Goal: Task Accomplishment & Management: Manage account settings

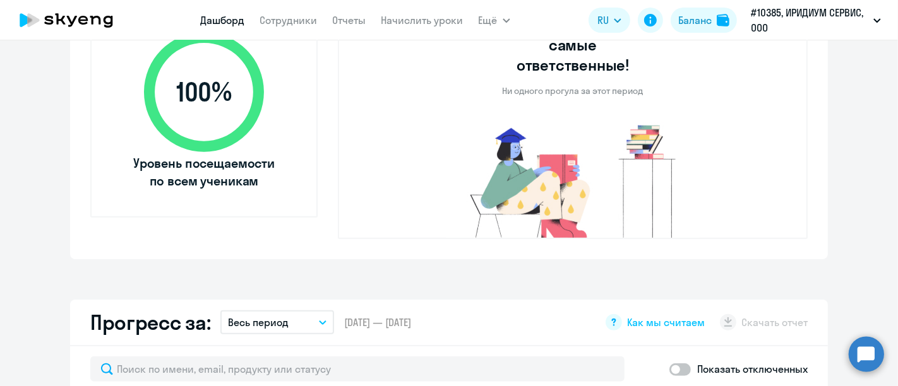
scroll to position [280, 0]
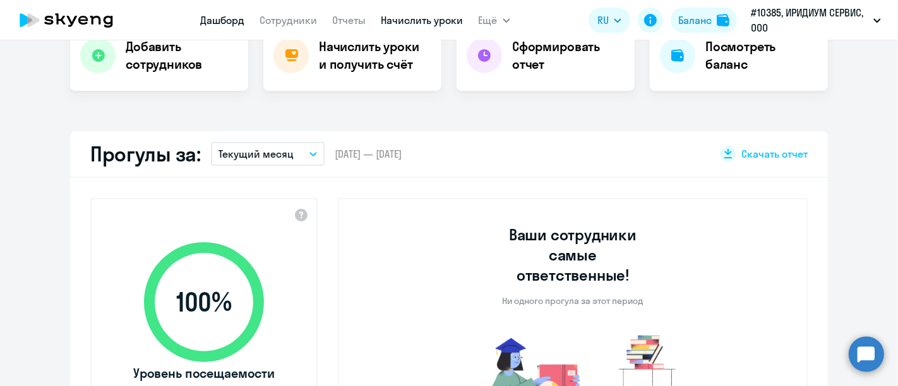
click at [419, 19] on link "Начислить уроки" at bounding box center [422, 20] width 82 height 13
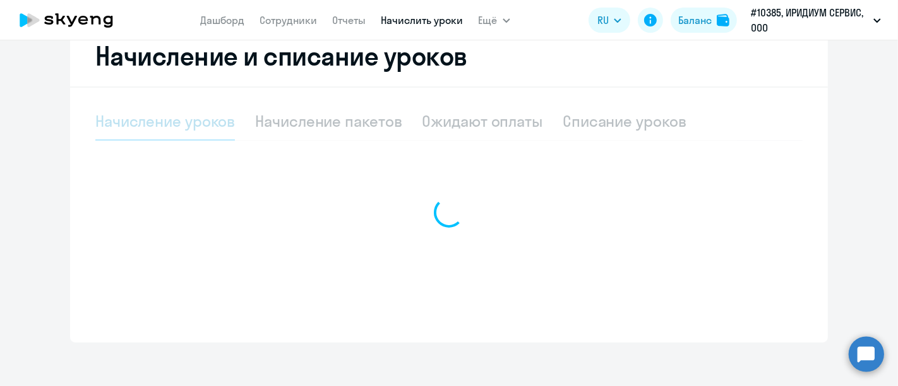
scroll to position [252, 0]
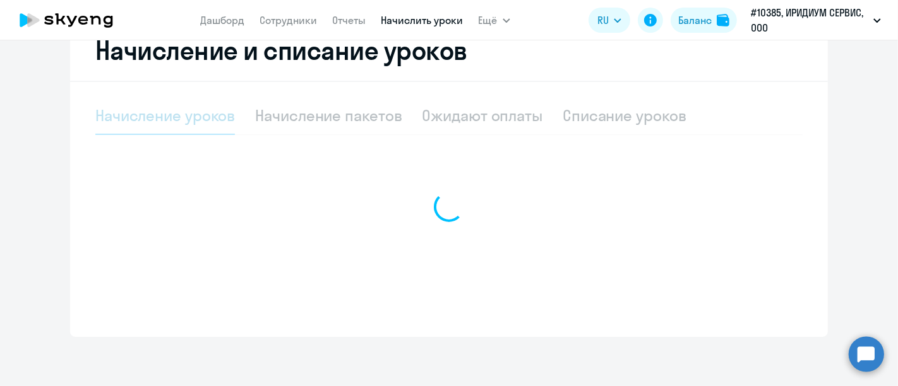
select select "10"
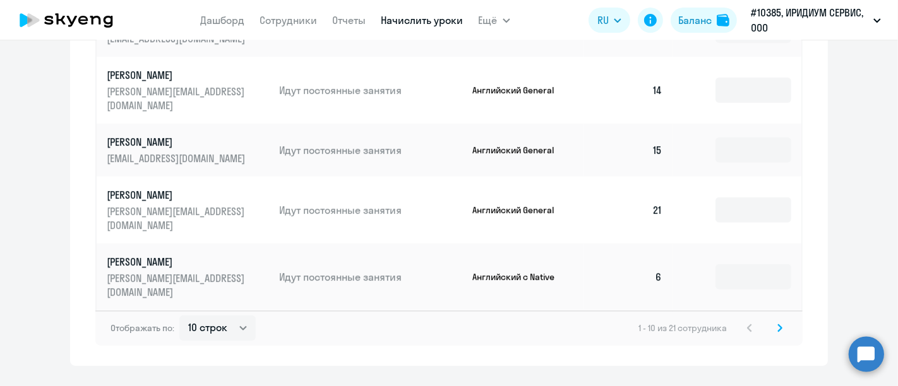
scroll to position [799, 0]
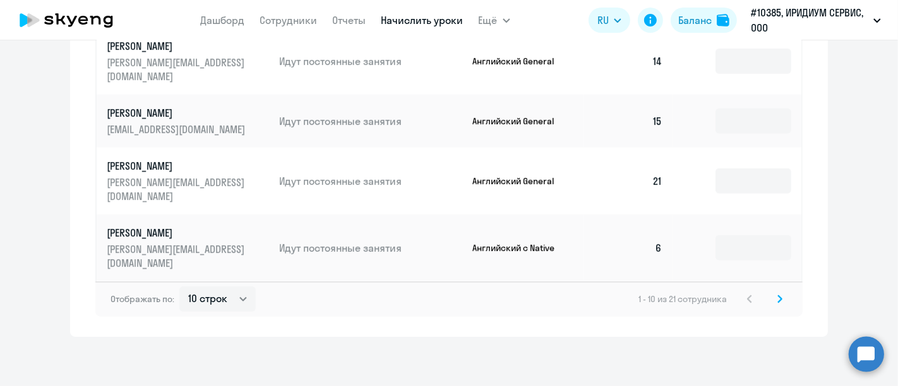
drag, startPoint x: 756, startPoint y: 292, endPoint x: 766, endPoint y: 299, distance: 12.3
click at [764, 299] on div "1 - 10 из 21 сотрудника" at bounding box center [712, 299] width 149 height 15
click at [778, 300] on icon at bounding box center [780, 298] width 4 height 7
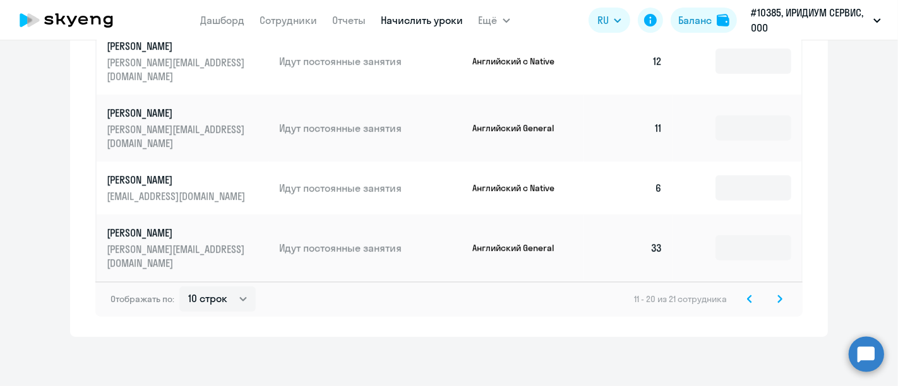
click at [777, 297] on icon at bounding box center [779, 299] width 5 height 9
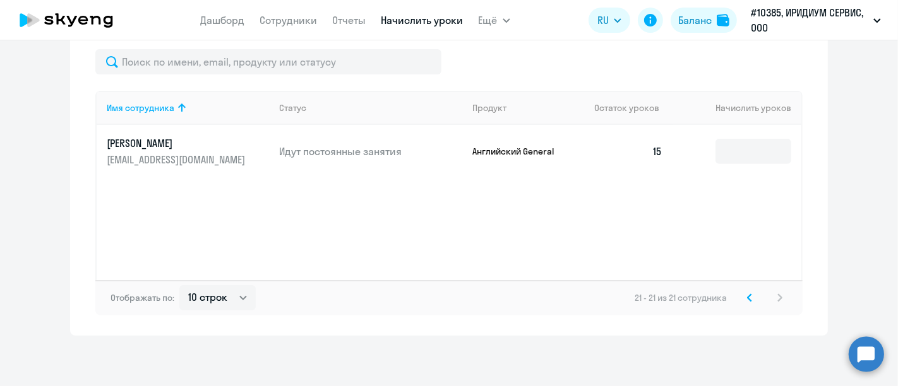
scroll to position [413, 0]
click at [747, 295] on icon at bounding box center [749, 299] width 5 height 9
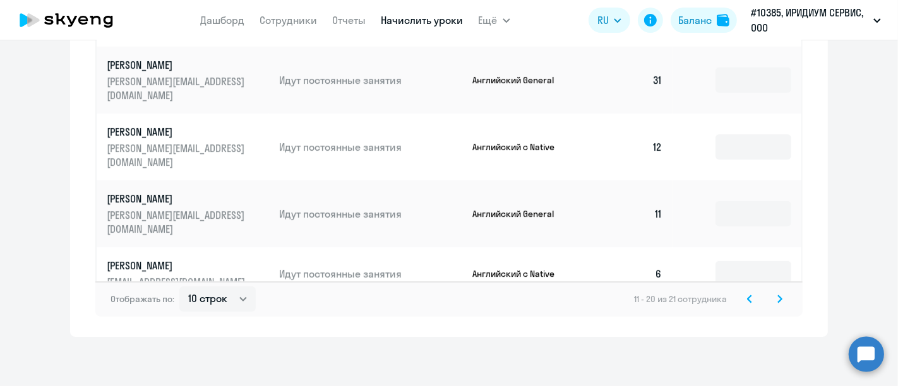
scroll to position [114, 0]
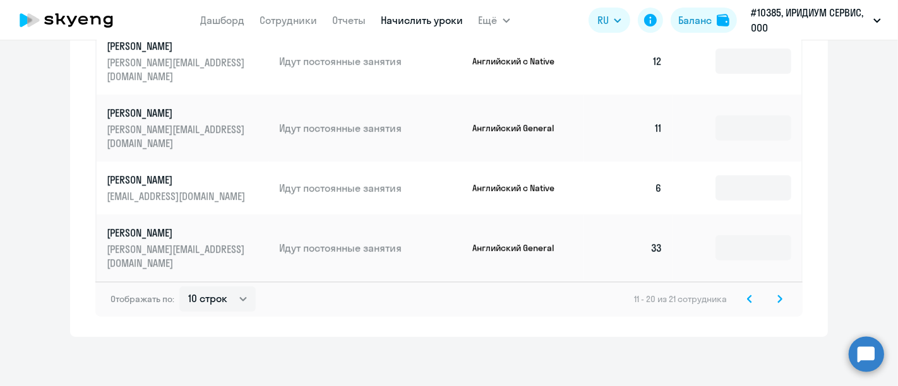
click at [162, 230] on p "[PERSON_NAME]" at bounding box center [177, 233] width 141 height 14
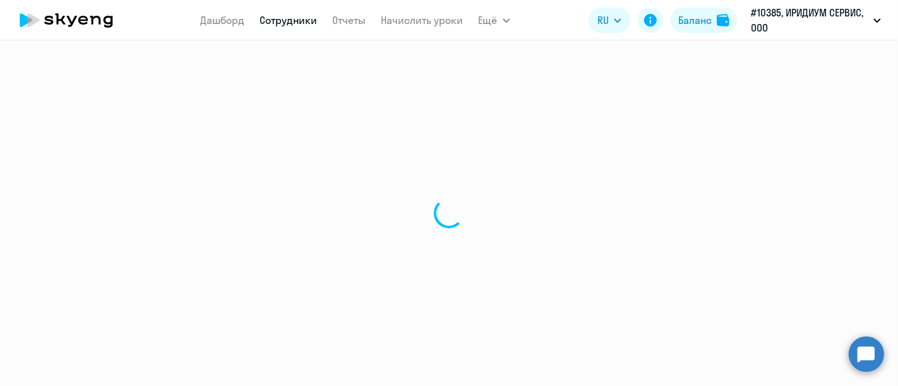
select select "english"
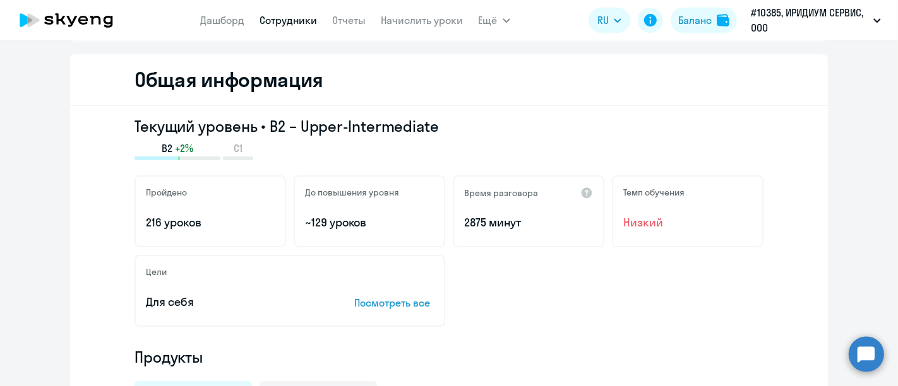
scroll to position [210, 0]
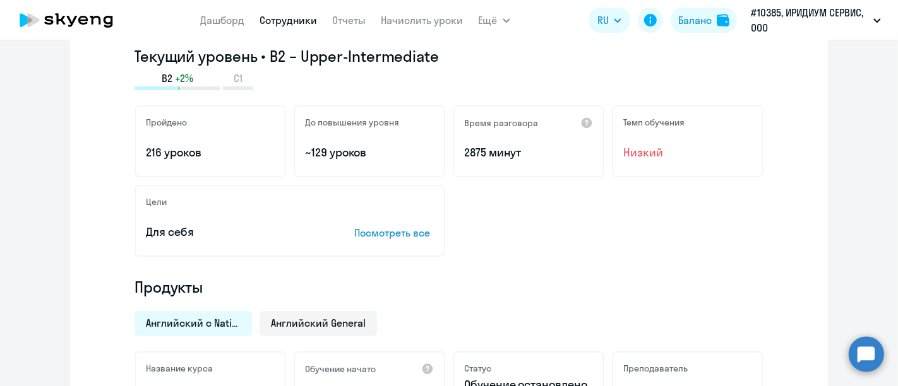
click at [398, 232] on p "Посмотреть все" at bounding box center [394, 232] width 80 height 15
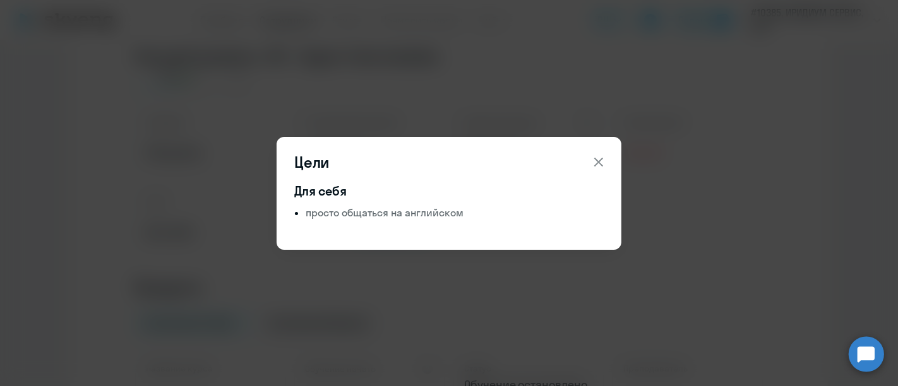
click at [602, 159] on icon at bounding box center [598, 162] width 15 height 15
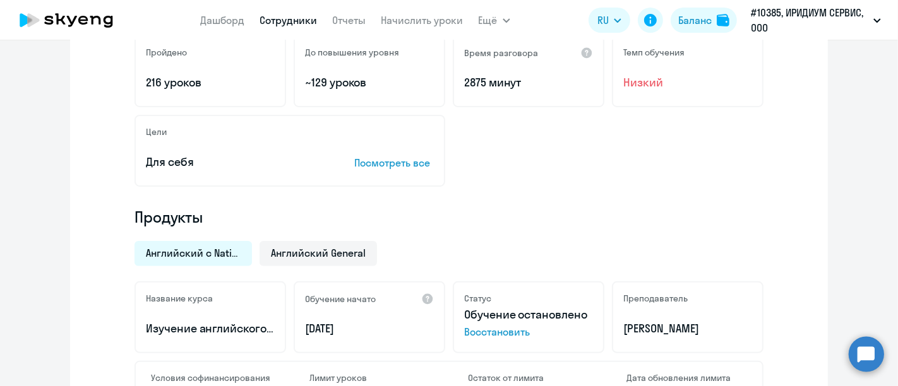
scroll to position [350, 0]
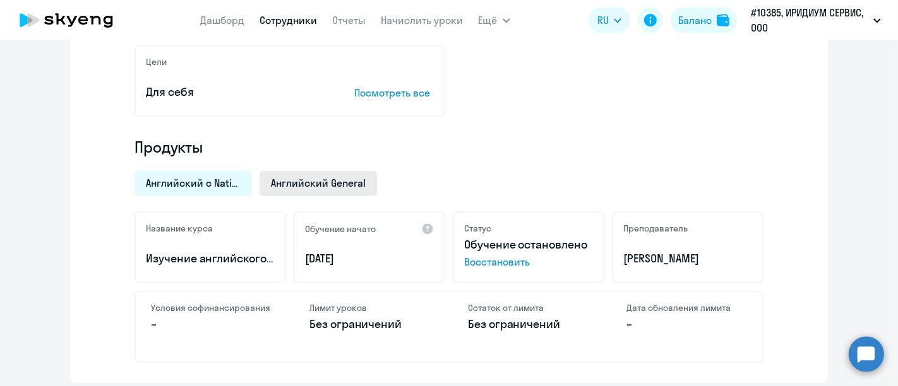
click at [343, 185] on span "Английский General" at bounding box center [318, 183] width 95 height 14
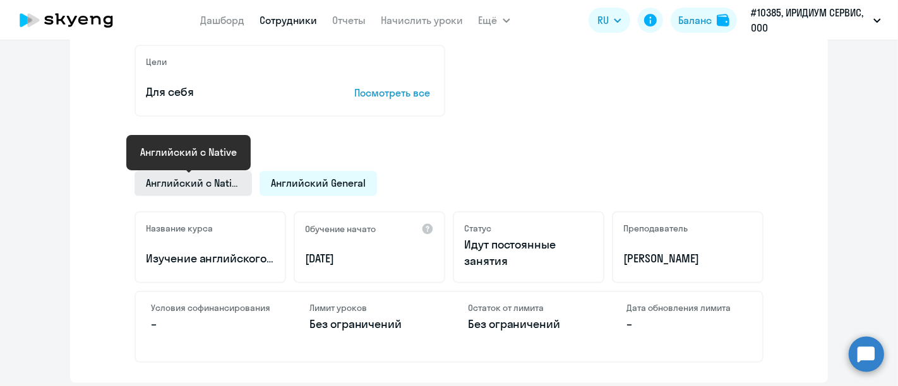
click at [205, 183] on span "Английский с Native" at bounding box center [193, 183] width 95 height 14
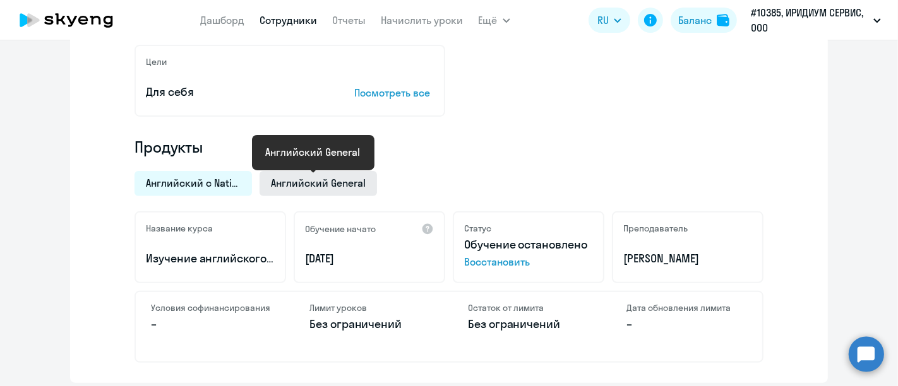
click at [274, 179] on span "Английский General" at bounding box center [318, 183] width 95 height 14
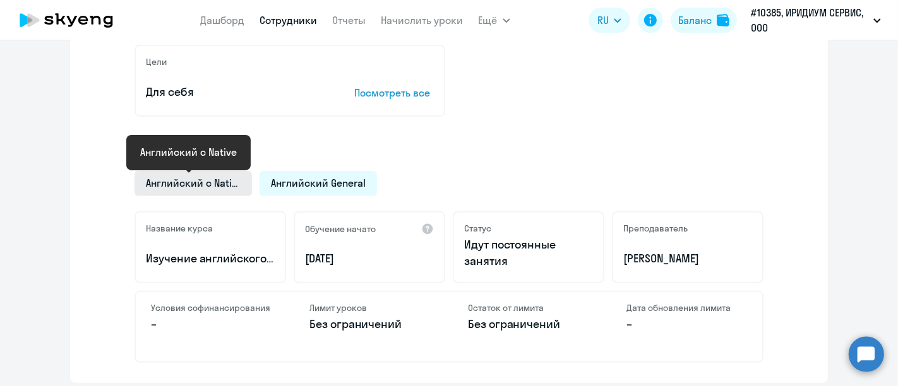
click at [189, 177] on span "Английский с Native" at bounding box center [193, 183] width 95 height 14
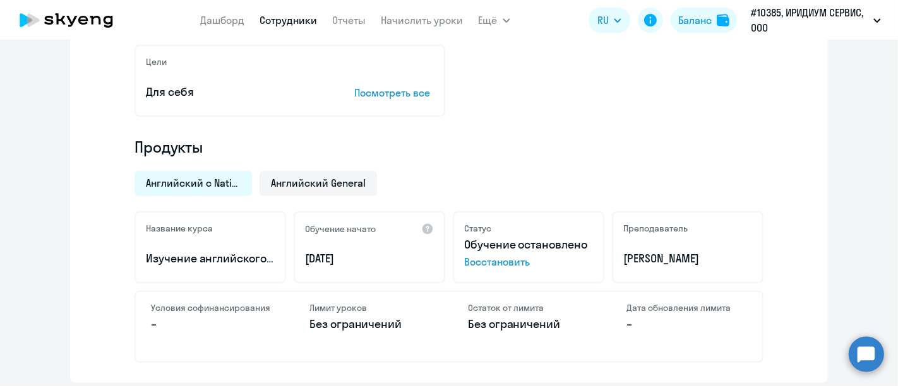
click at [542, 174] on div "Английский с Native Английский General" at bounding box center [445, 179] width 636 height 33
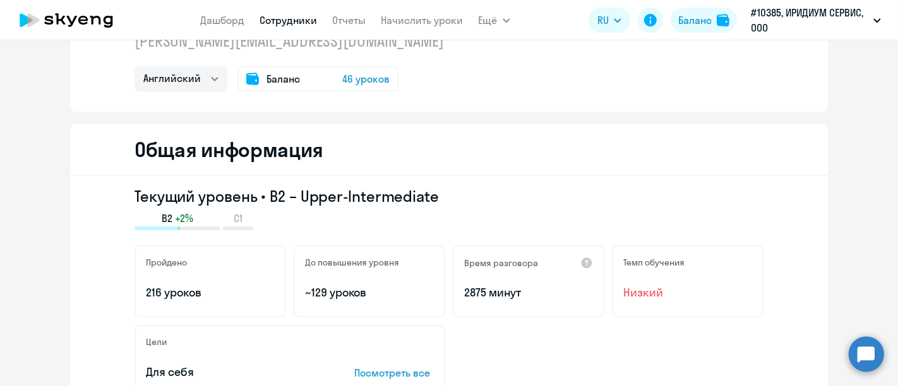
scroll to position [0, 0]
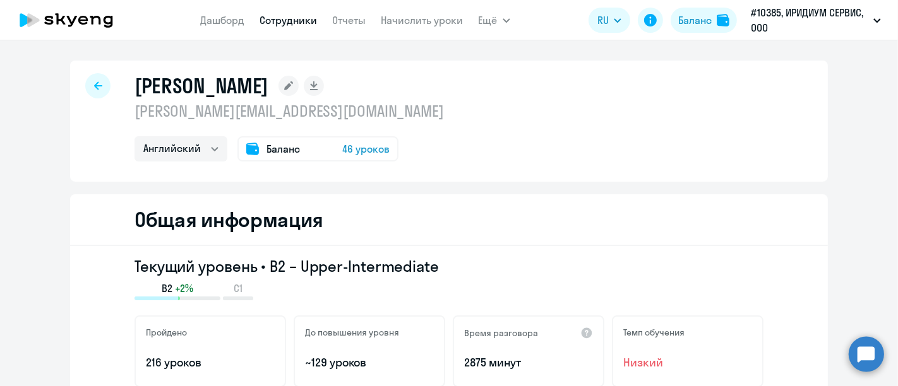
click at [94, 89] on icon at bounding box center [98, 85] width 8 height 9
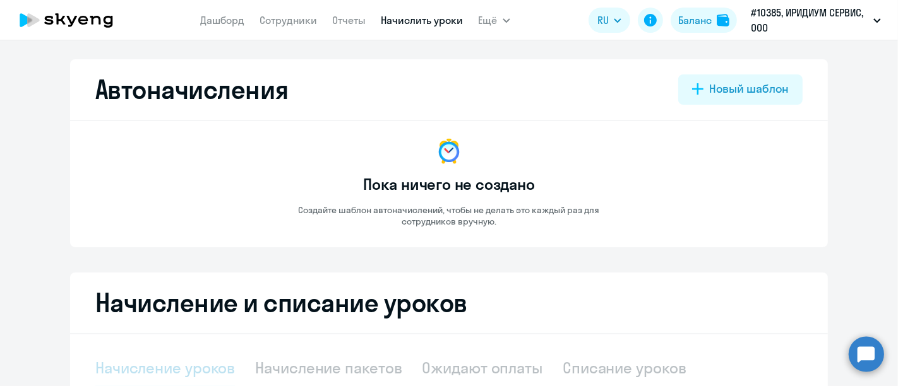
select select "10"
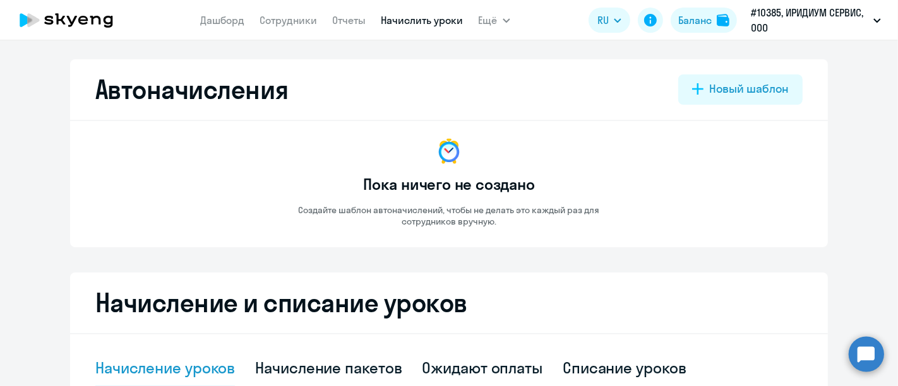
scroll to position [280, 0]
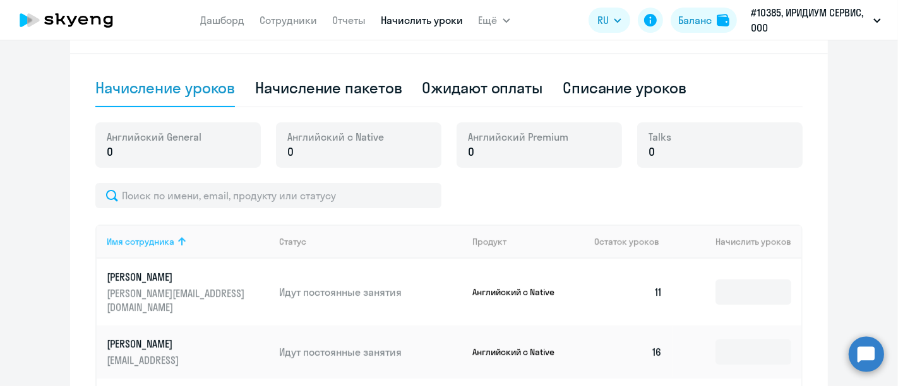
click at [150, 239] on div "Имя сотрудника" at bounding box center [141, 241] width 68 height 11
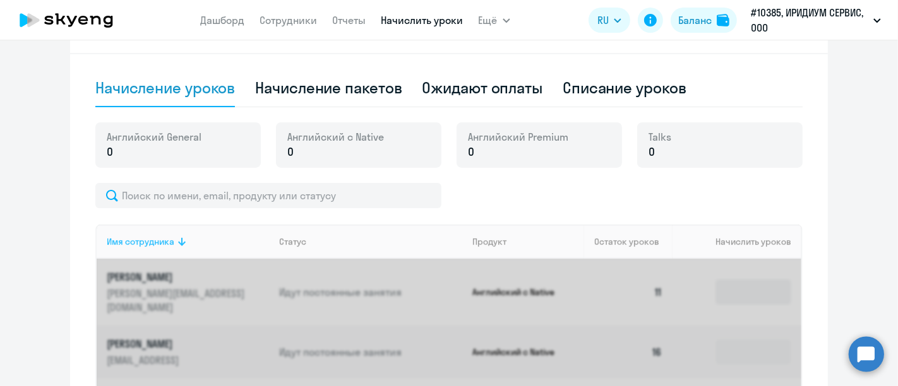
click at [150, 239] on div "Имя сотрудника" at bounding box center [141, 241] width 68 height 11
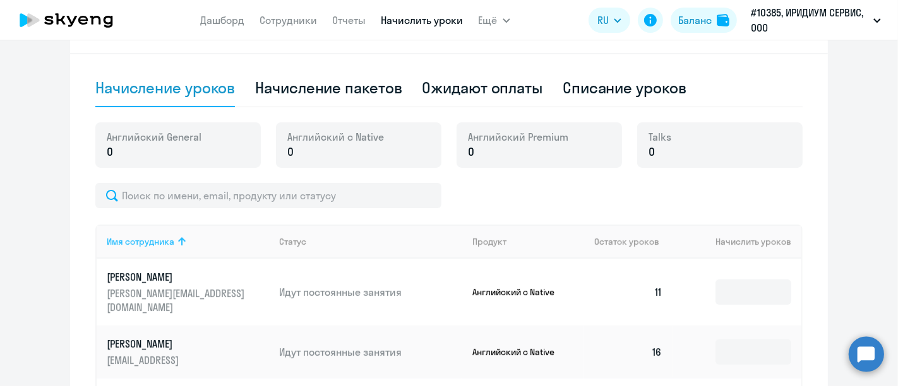
scroll to position [210, 0]
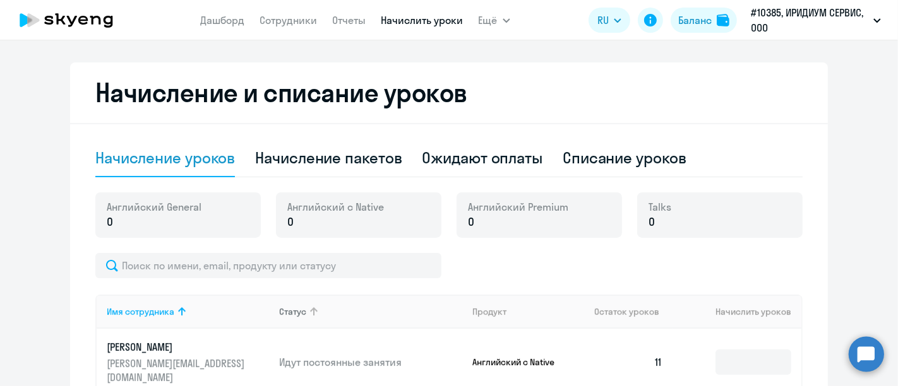
click at [295, 311] on div "Статус" at bounding box center [292, 311] width 27 height 11
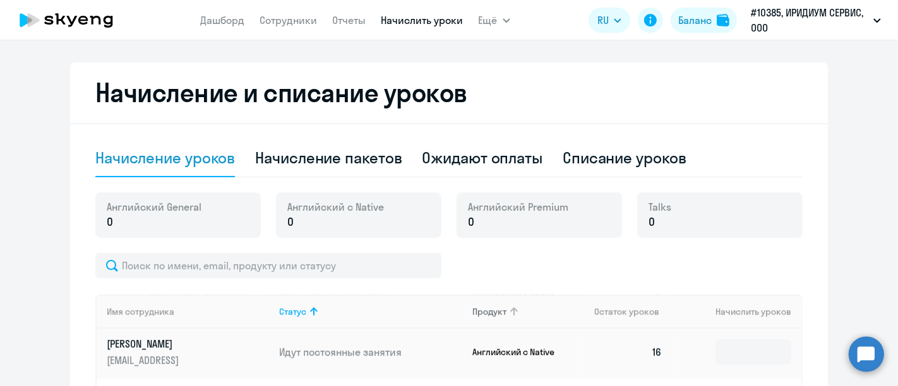
scroll to position [0, 0]
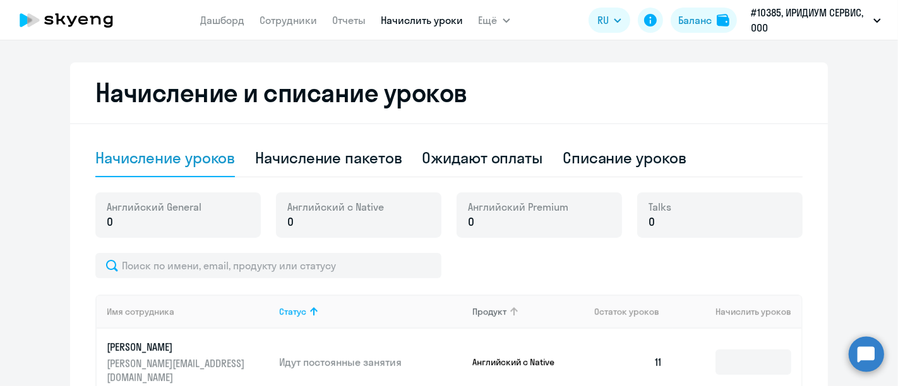
click at [506, 314] on icon at bounding box center [513, 311] width 15 height 15
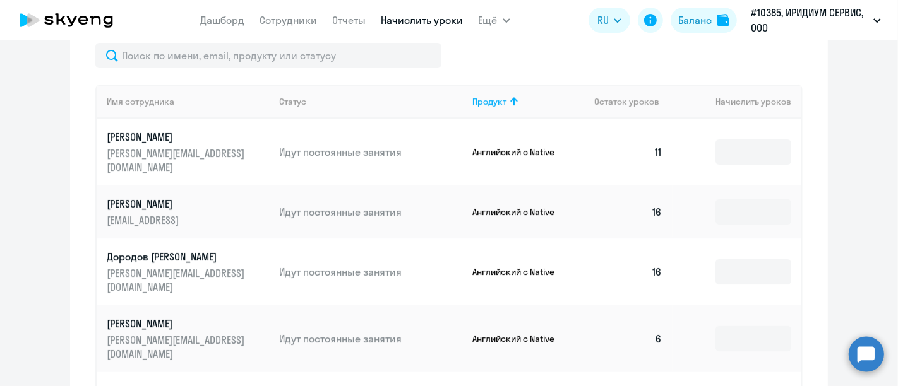
scroll to position [70, 0]
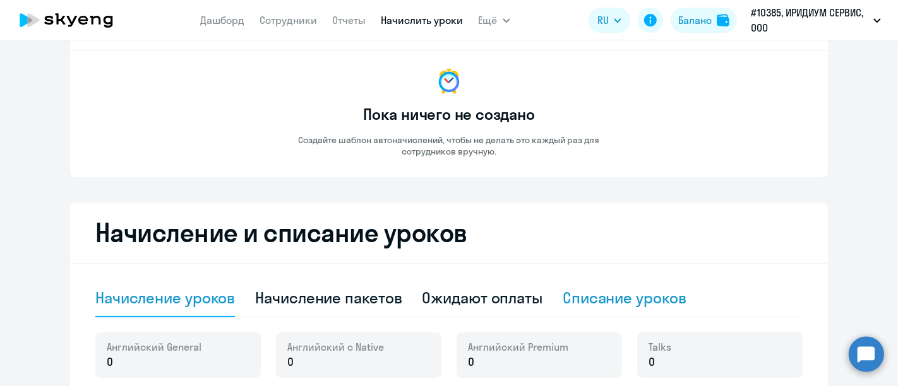
click at [636, 297] on div "Списание уроков" at bounding box center [624, 298] width 124 height 20
select select "10"
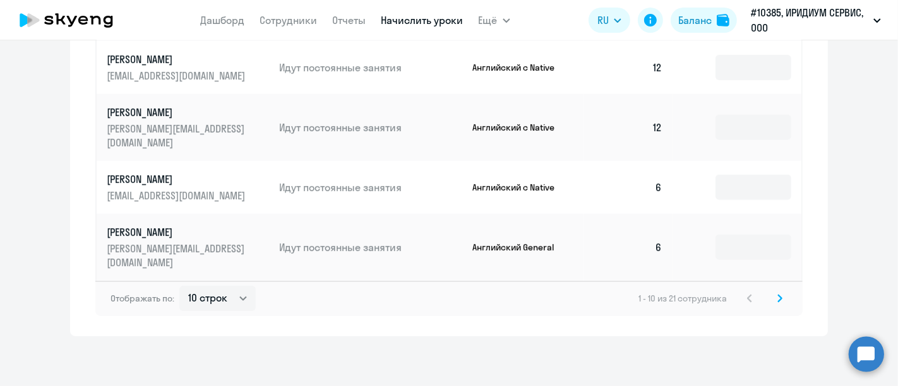
scroll to position [99, 0]
click at [773, 304] on svg-icon at bounding box center [779, 298] width 15 height 15
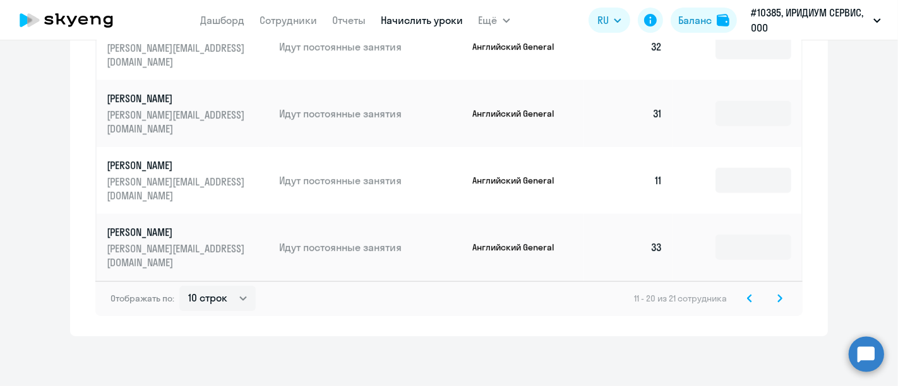
scroll to position [128, 0]
click at [777, 297] on svg-icon at bounding box center [779, 298] width 15 height 15
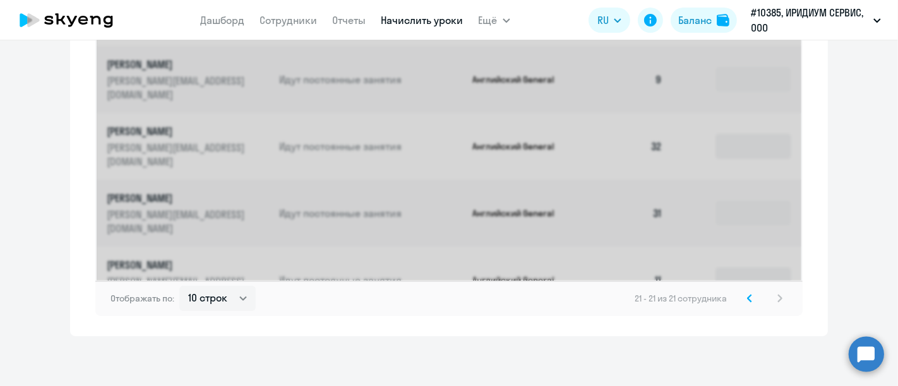
scroll to position [353, 0]
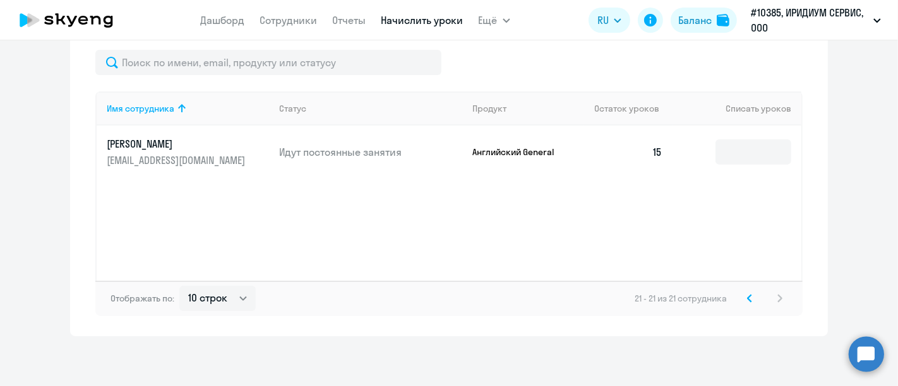
click at [747, 296] on icon at bounding box center [749, 298] width 4 height 7
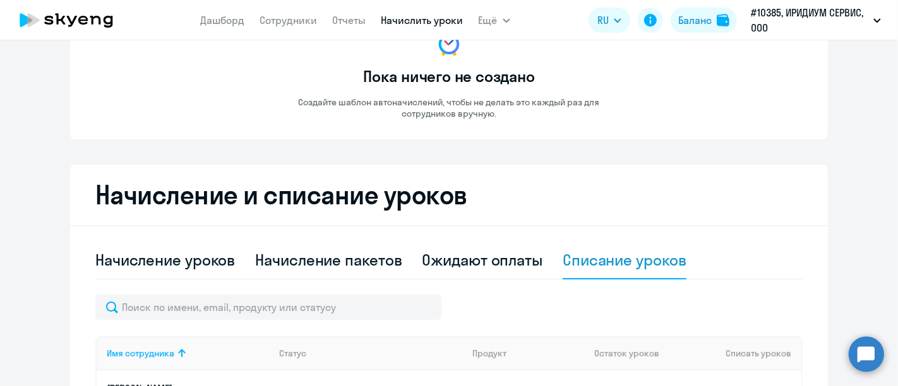
scroll to position [0, 0]
